Goal: Ask a question

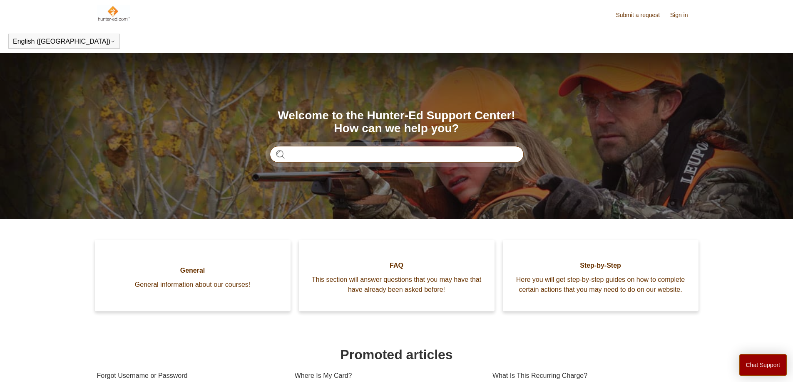
click at [368, 156] on input "Search" at bounding box center [397, 154] width 254 height 17
type input "********"
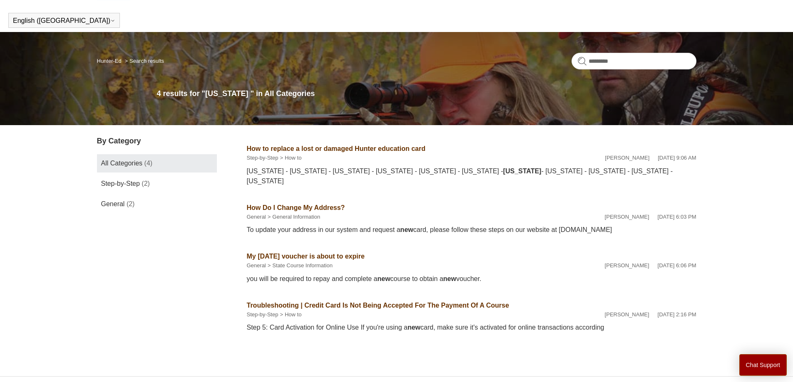
scroll to position [40, 0]
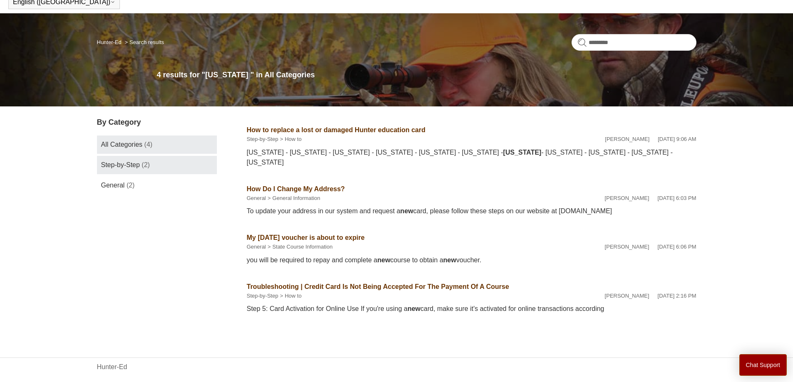
click at [194, 169] on link "Step-by-Step (2)" at bounding box center [157, 165] width 120 height 18
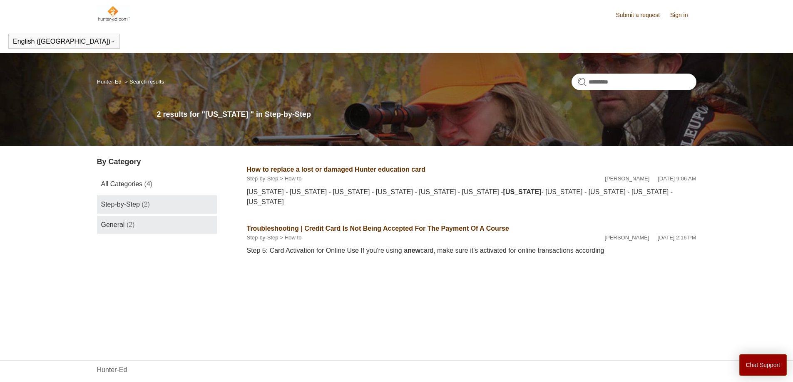
click at [193, 224] on link "General (2)" at bounding box center [157, 225] width 120 height 18
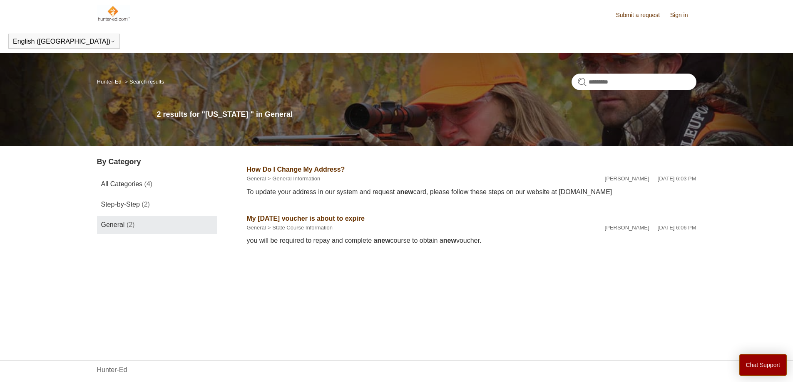
click at [680, 14] on link "Sign in" at bounding box center [683, 15] width 26 height 9
